Goal: Find specific page/section: Find specific page/section

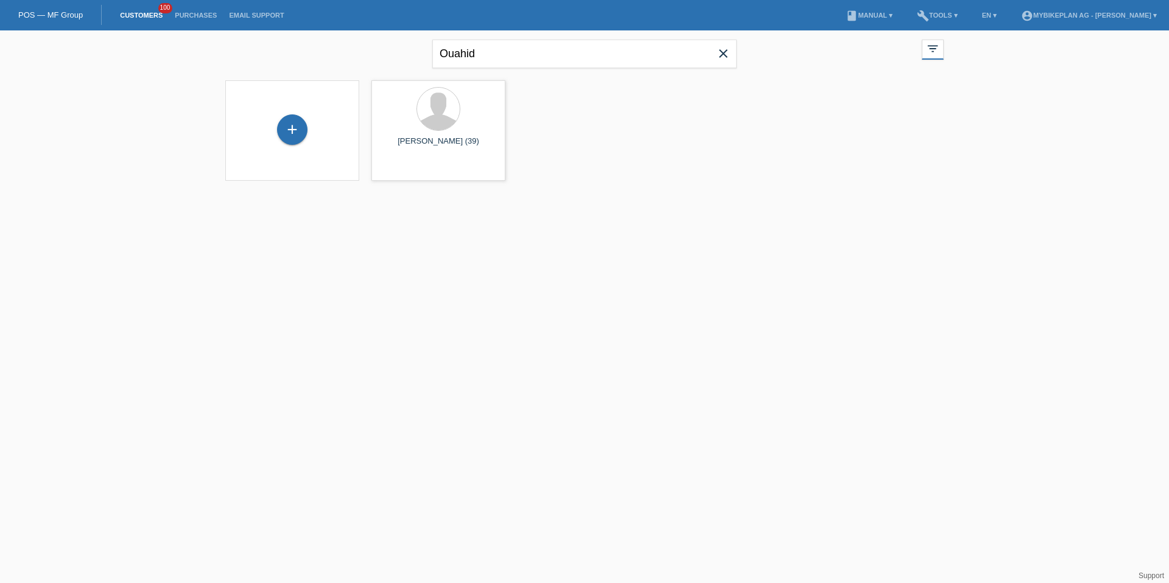
click at [725, 51] on icon "close" at bounding box center [723, 53] width 15 height 15
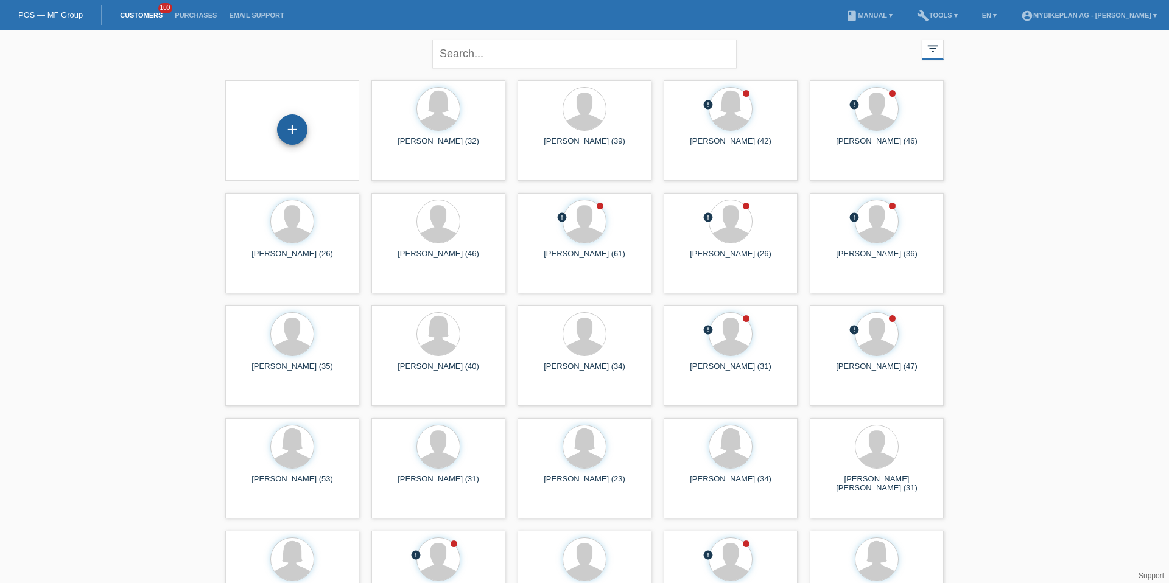
click at [293, 130] on div "+" at bounding box center [292, 129] width 30 height 30
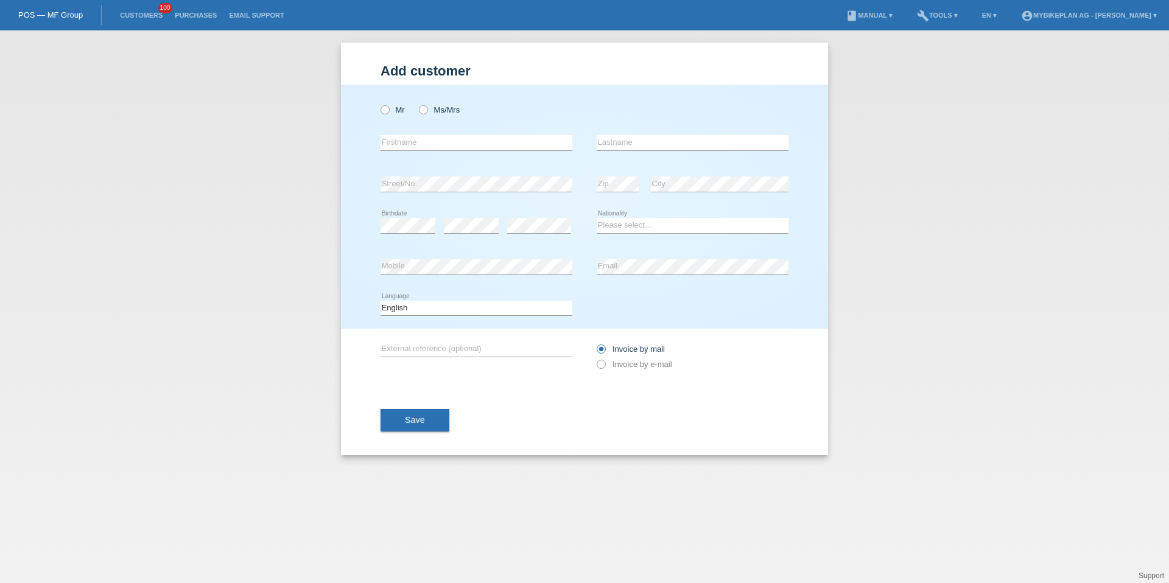
click at [153, 19] on li "Customers 100" at bounding box center [141, 15] width 55 height 31
click at [139, 14] on link "Customers" at bounding box center [141, 15] width 55 height 7
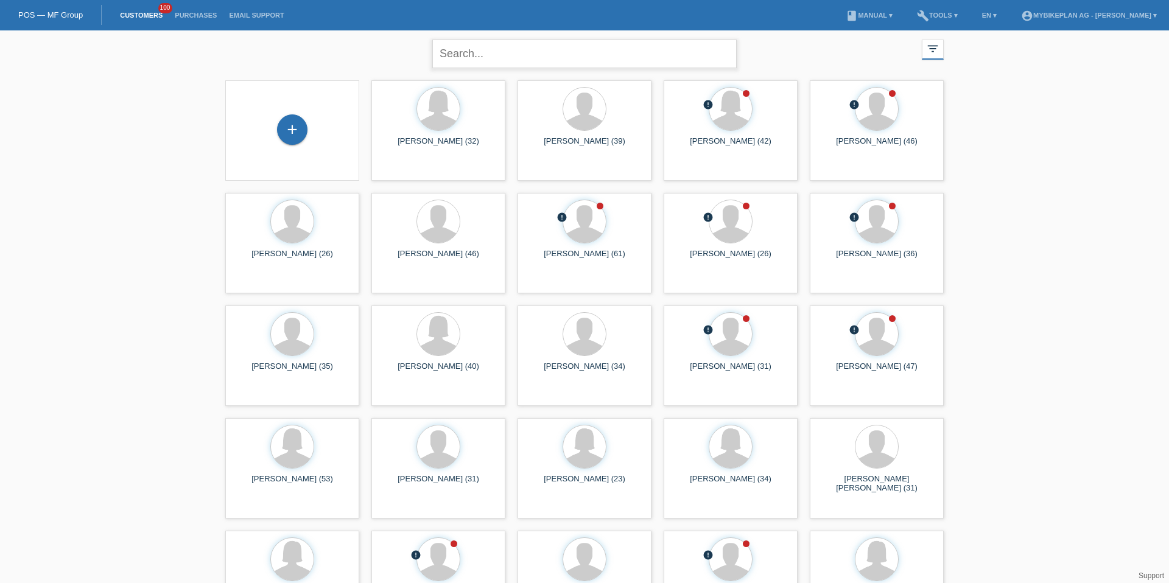
click at [642, 58] on input "text" at bounding box center [584, 54] width 304 height 29
type input "fazeli"
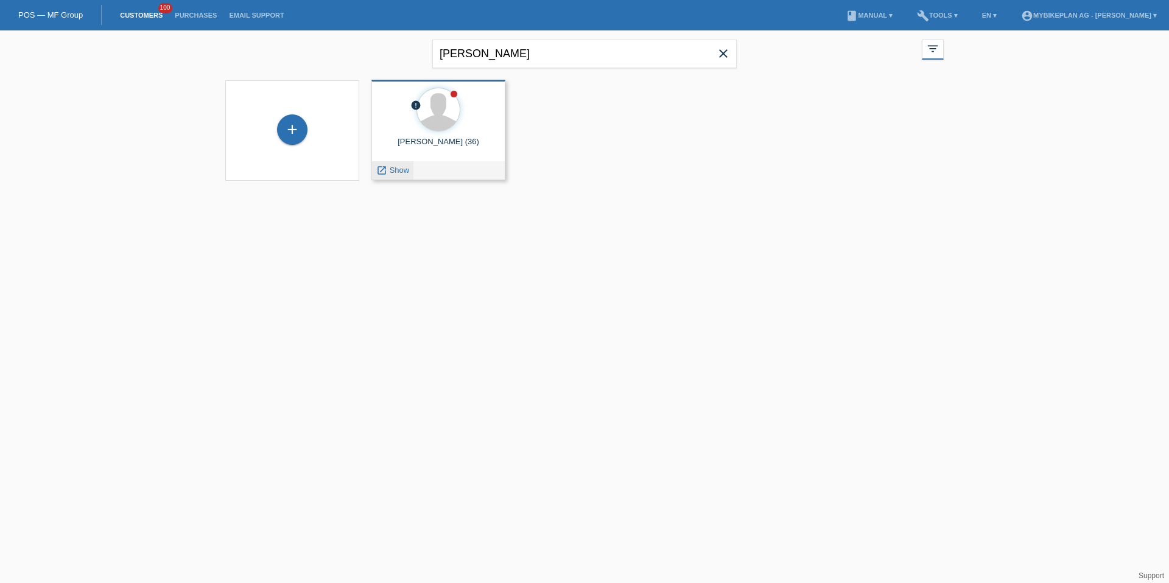
click at [383, 176] on icon "launch" at bounding box center [381, 170] width 11 height 11
click at [731, 58] on span "close" at bounding box center [723, 55] width 24 height 18
